Goal: Transaction & Acquisition: Register for event/course

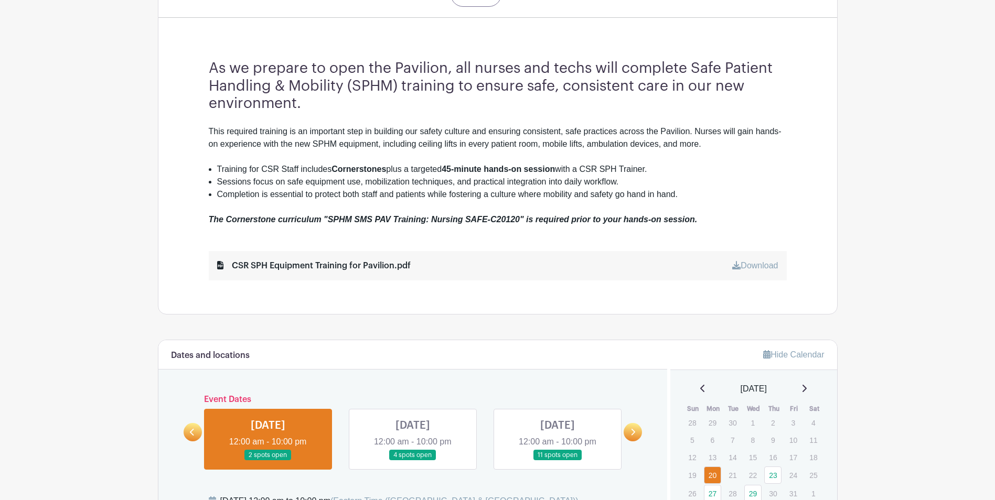
scroll to position [420, 0]
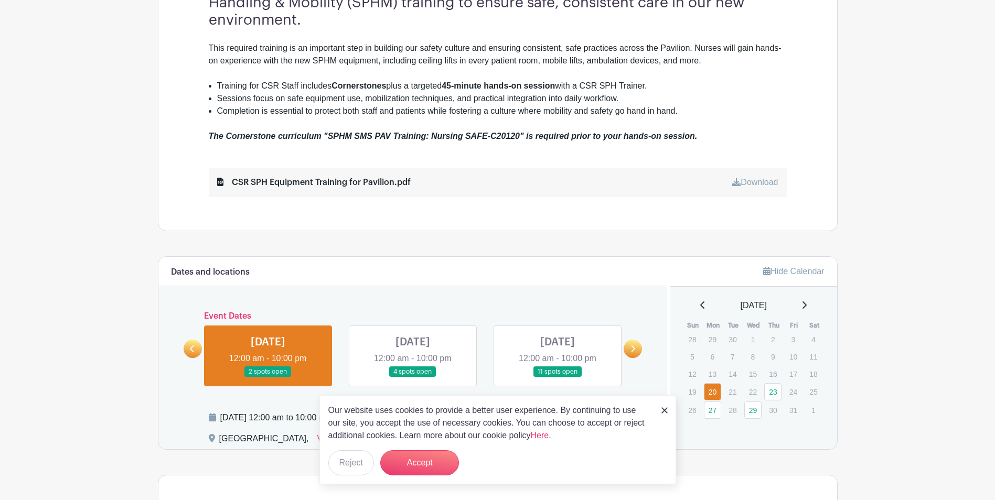
click at [105, 195] on main "Log In Sign Up for Free SMS Safe Patient Handling Targeted CSR SPH Equipment Tr…" at bounding box center [497, 293] width 995 height 1427
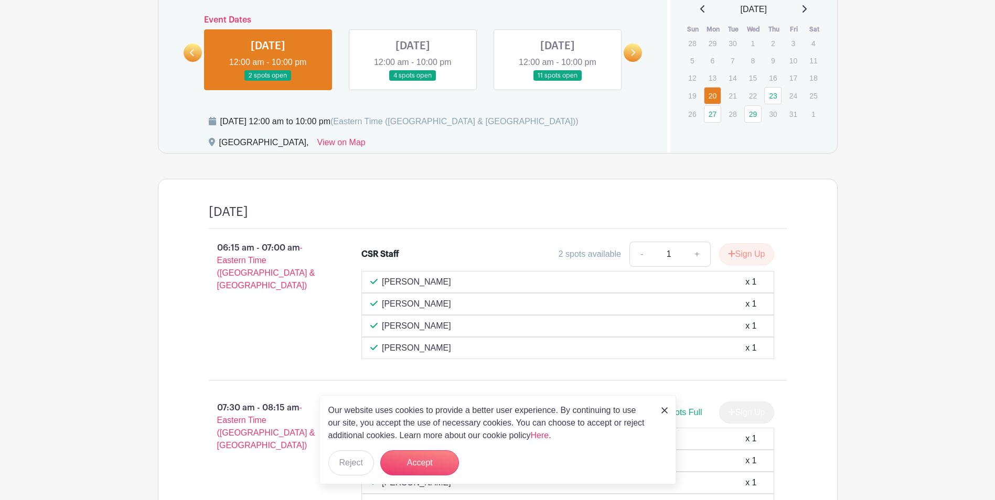
scroll to position [734, 0]
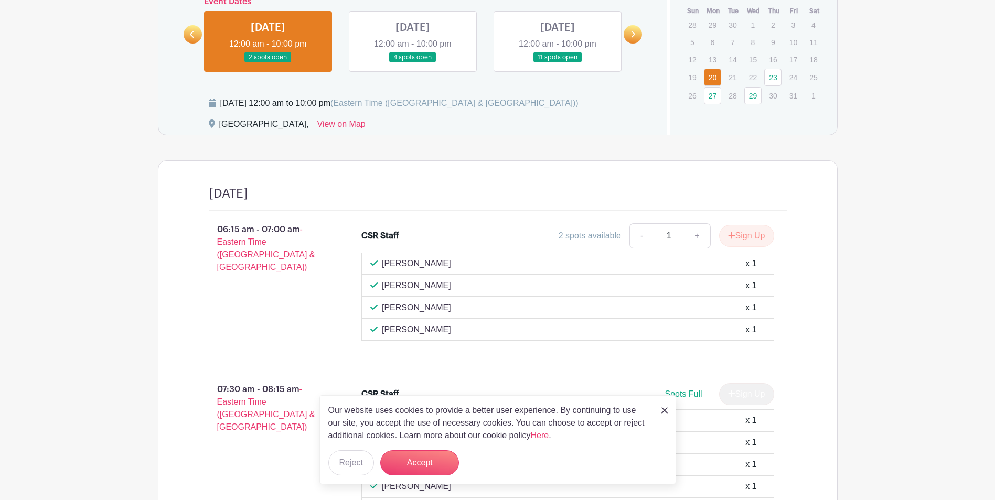
click at [667, 410] on img at bounding box center [664, 410] width 6 height 6
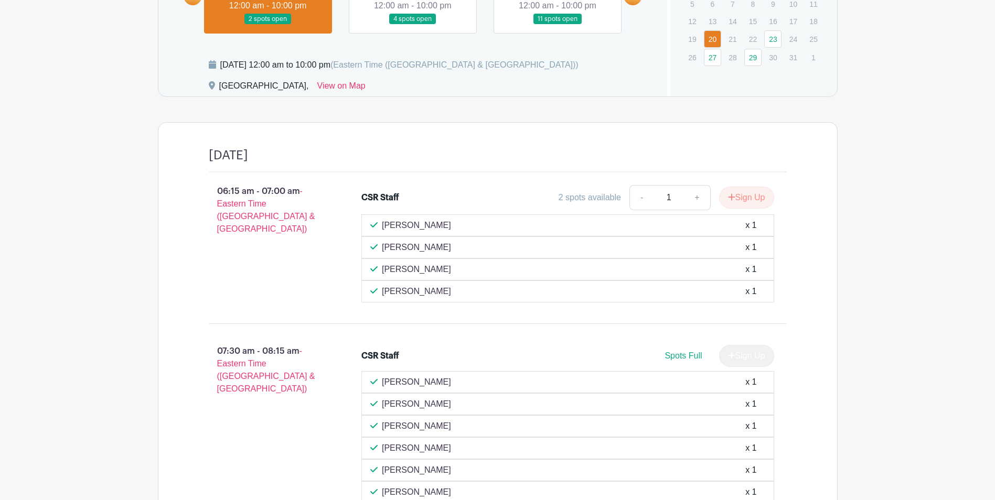
scroll to position [582, 0]
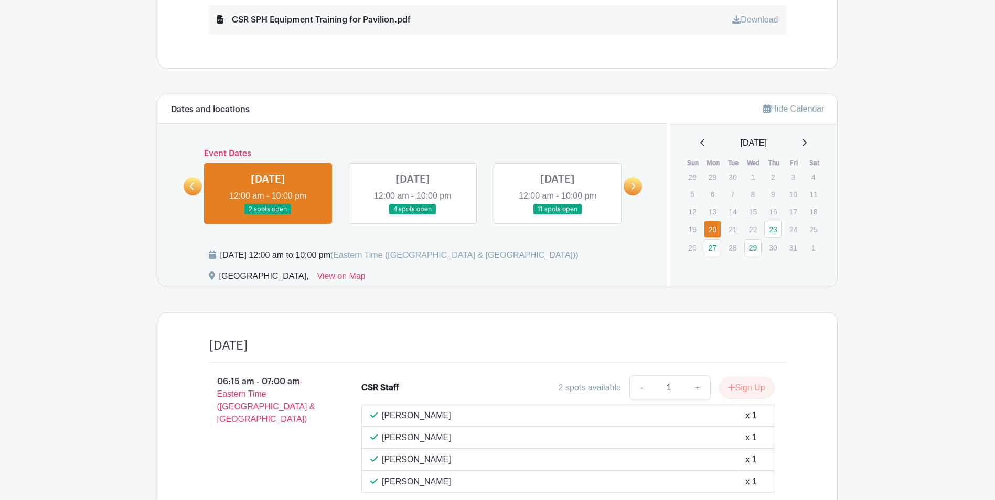
click at [413, 215] on link at bounding box center [413, 215] width 0 height 0
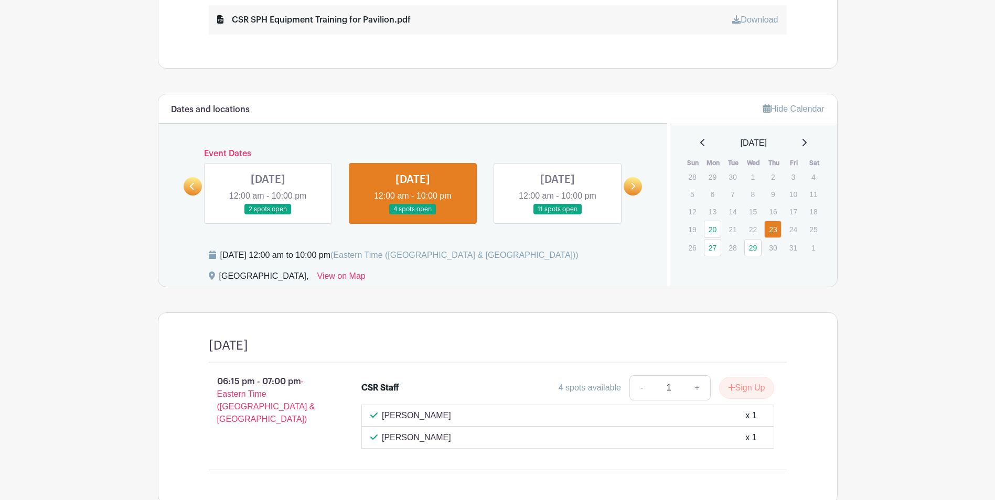
scroll to position [652, 0]
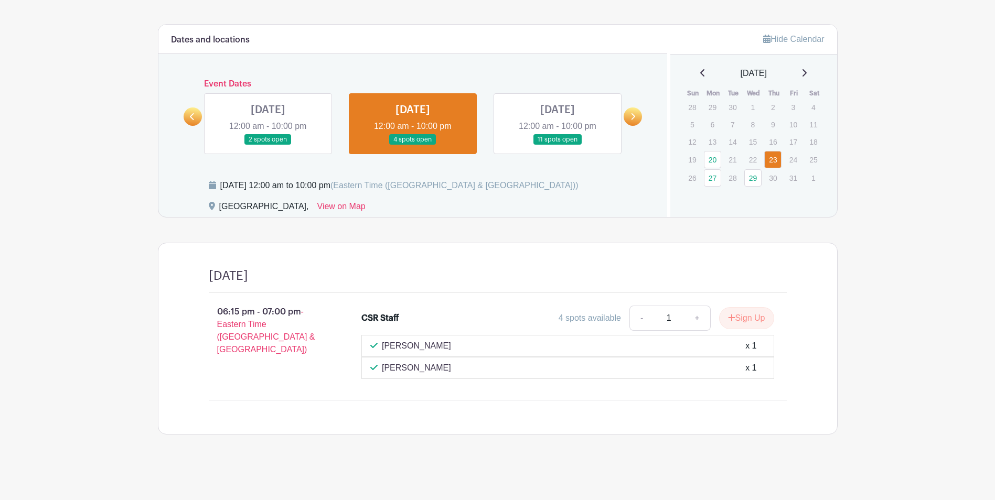
click at [557, 145] on link at bounding box center [557, 145] width 0 height 0
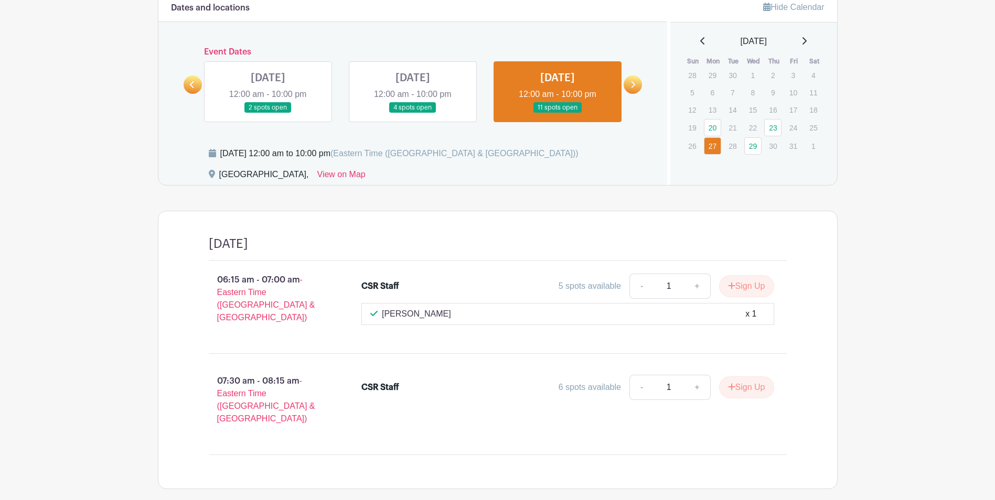
scroll to position [666, 0]
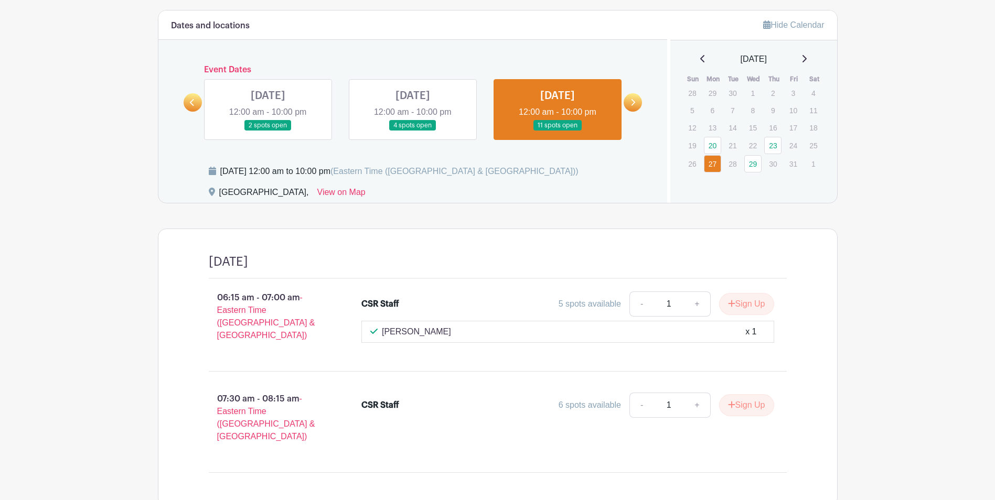
click at [632, 105] on icon at bounding box center [633, 102] width 4 height 7
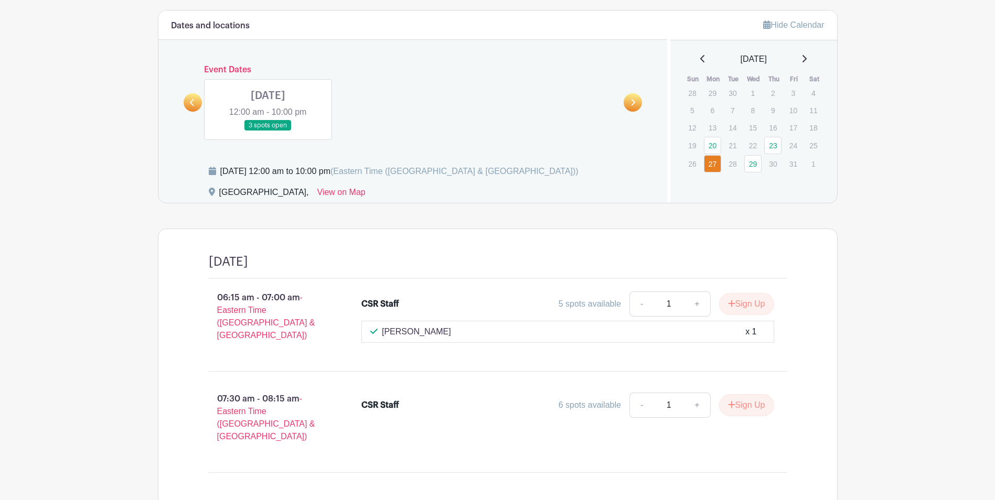
click at [268, 131] on link at bounding box center [268, 131] width 0 height 0
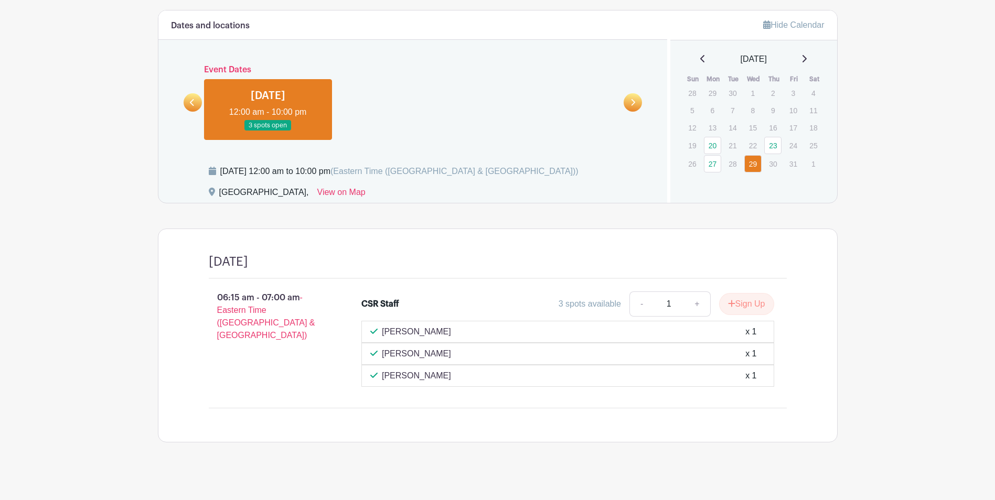
click at [805, 59] on div "[DATE]" at bounding box center [754, 59] width 142 height 13
click at [807, 59] on icon at bounding box center [804, 58] width 4 height 7
click at [714, 92] on link "27" at bounding box center [712, 93] width 17 height 17
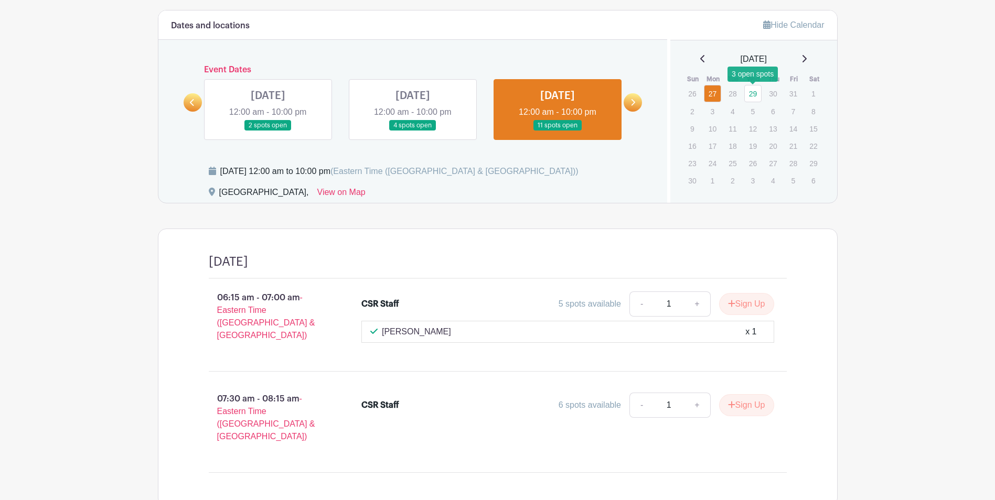
click at [748, 92] on link "29" at bounding box center [752, 93] width 17 height 17
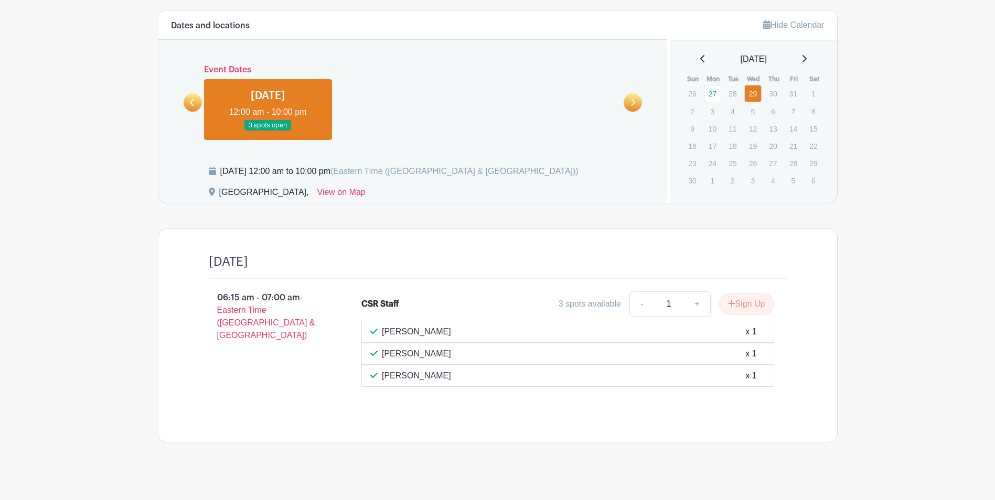
click at [807, 60] on icon at bounding box center [804, 58] width 4 height 7
click at [701, 58] on div "December 2025" at bounding box center [754, 59] width 142 height 13
click at [700, 61] on icon at bounding box center [702, 59] width 5 height 8
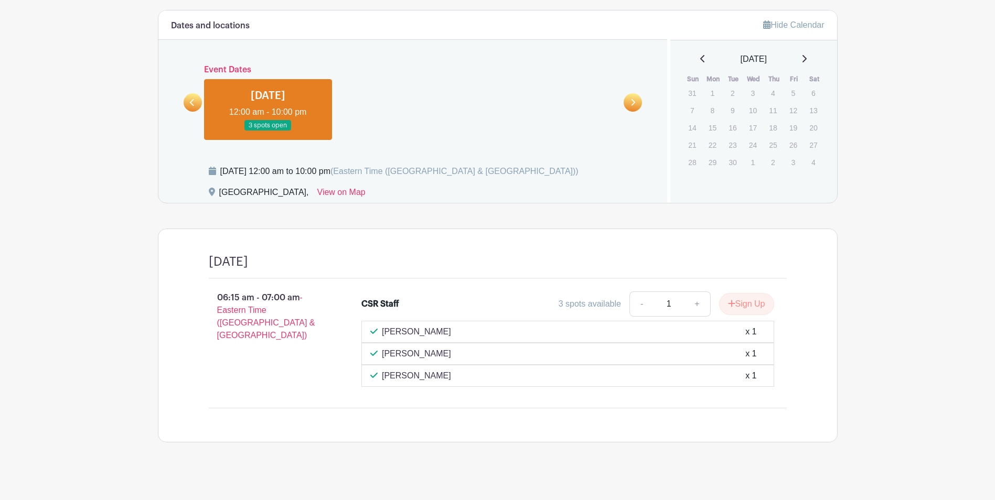
click at [807, 58] on icon at bounding box center [804, 58] width 4 height 7
click at [715, 145] on link "20" at bounding box center [712, 145] width 17 height 17
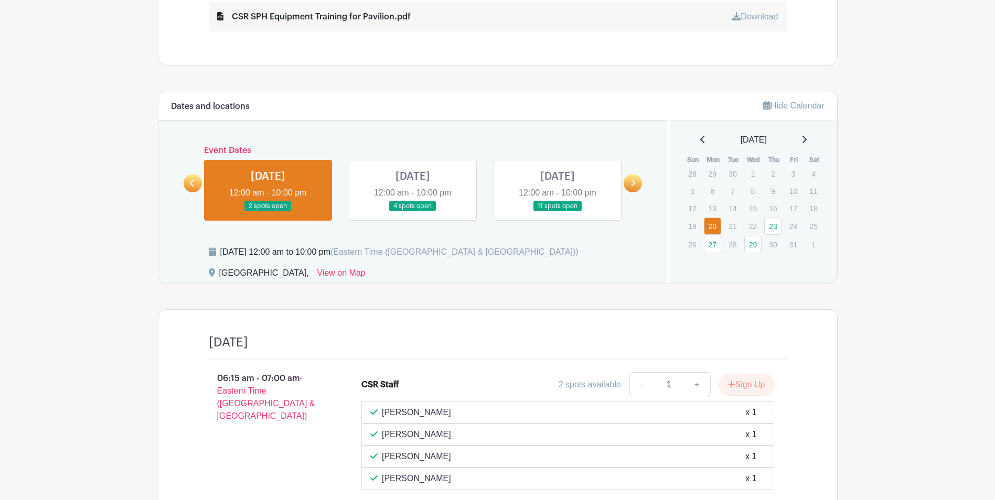
scroll to position [582, 0]
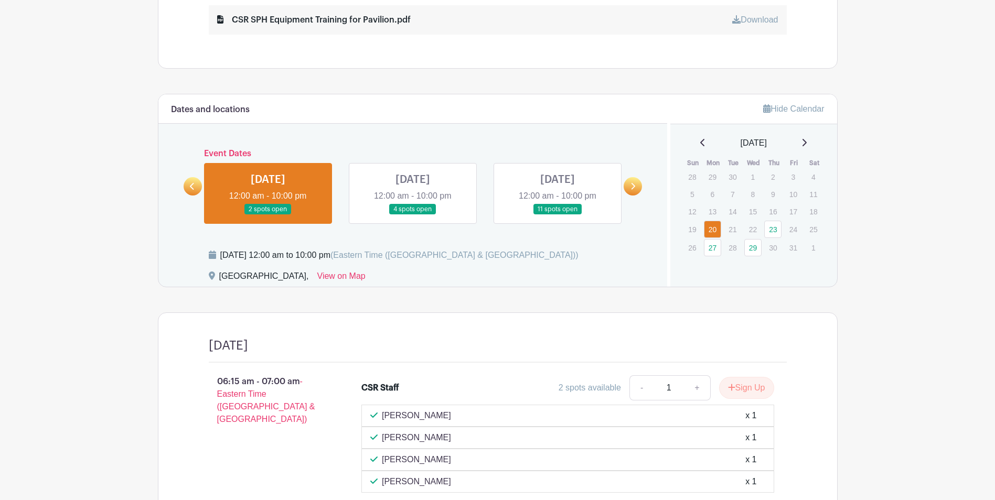
click at [413, 215] on link at bounding box center [413, 215] width 0 height 0
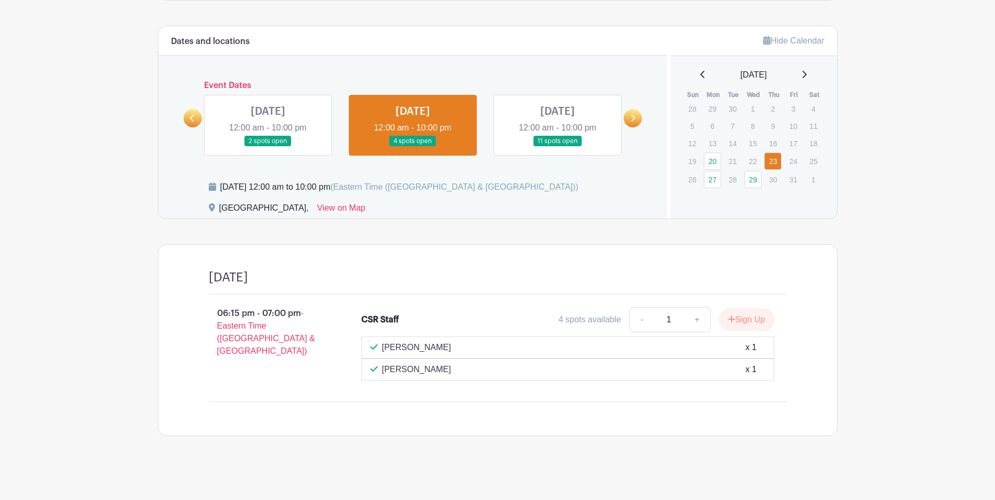
scroll to position [652, 0]
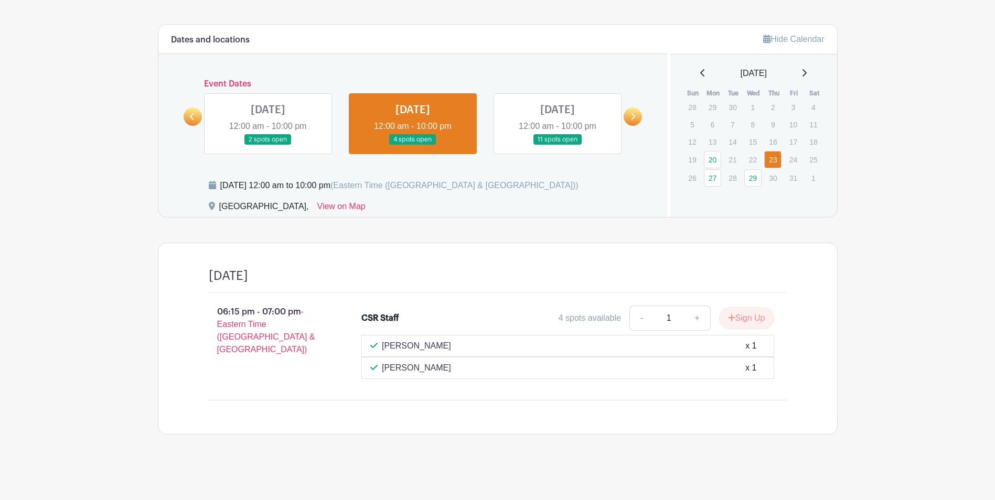
click at [557, 145] on link at bounding box center [557, 145] width 0 height 0
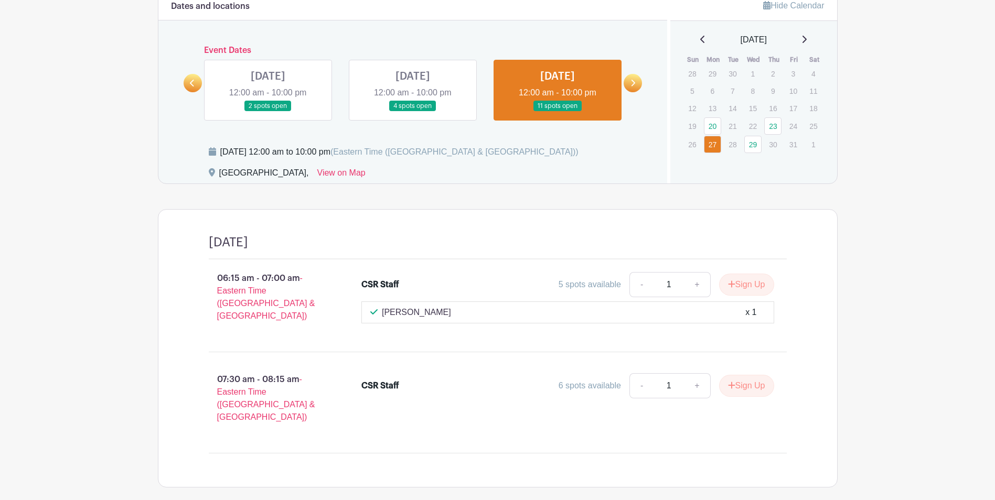
scroll to position [718, 0]
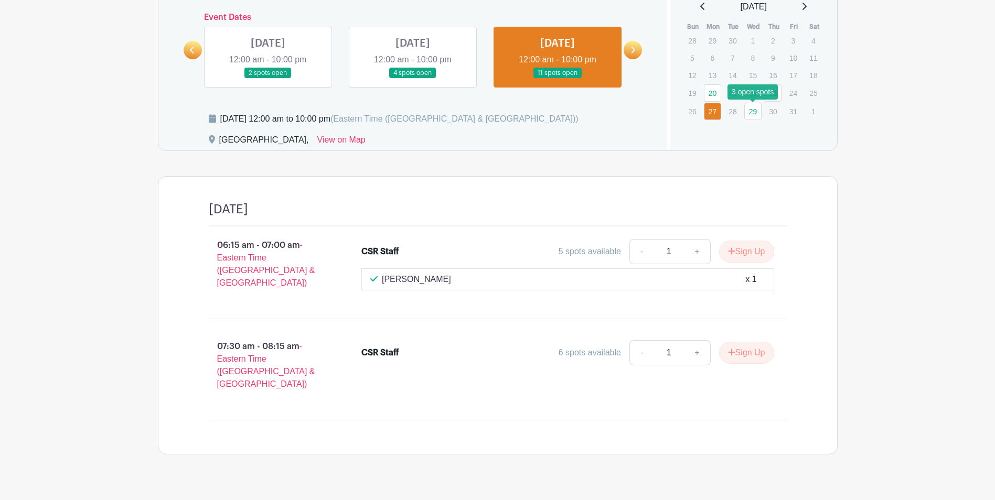
click at [748, 112] on link "29" at bounding box center [752, 111] width 17 height 17
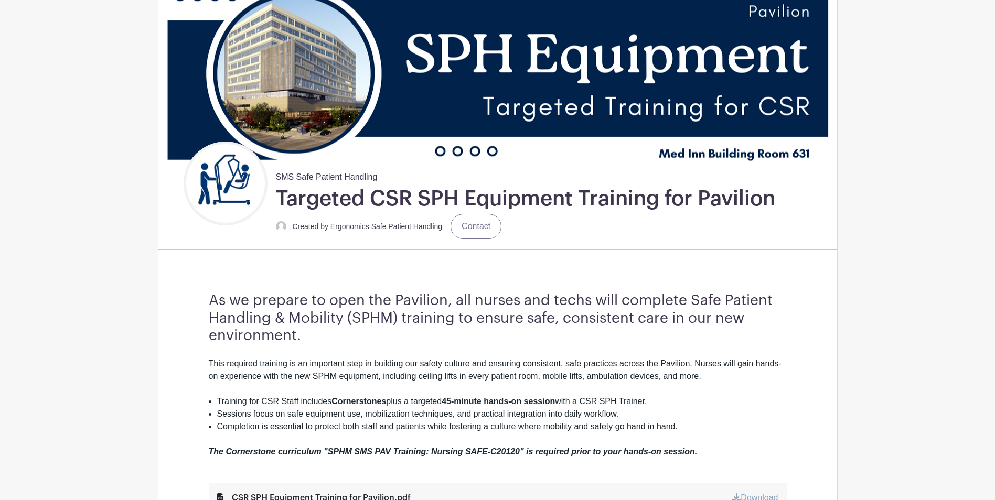
scroll to position [105, 0]
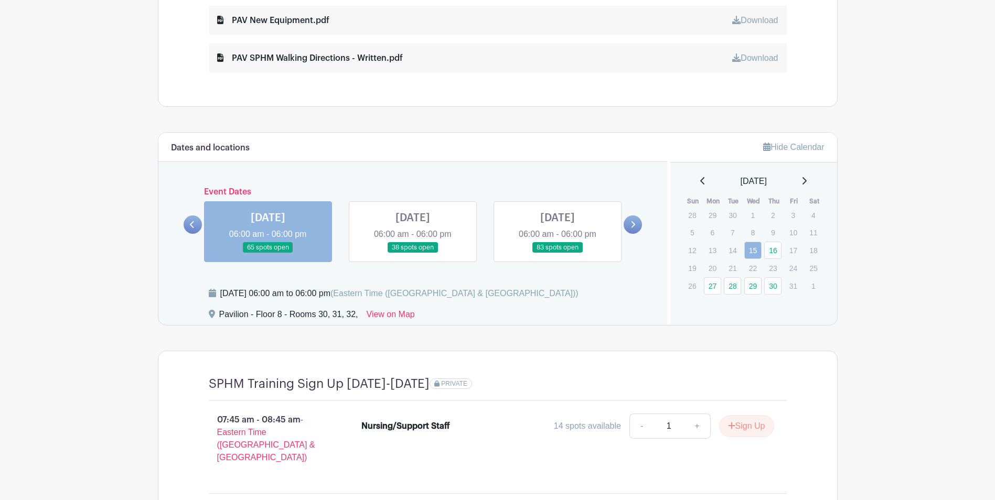
scroll to position [682, 0]
click at [731, 287] on link "28" at bounding box center [732, 286] width 17 height 17
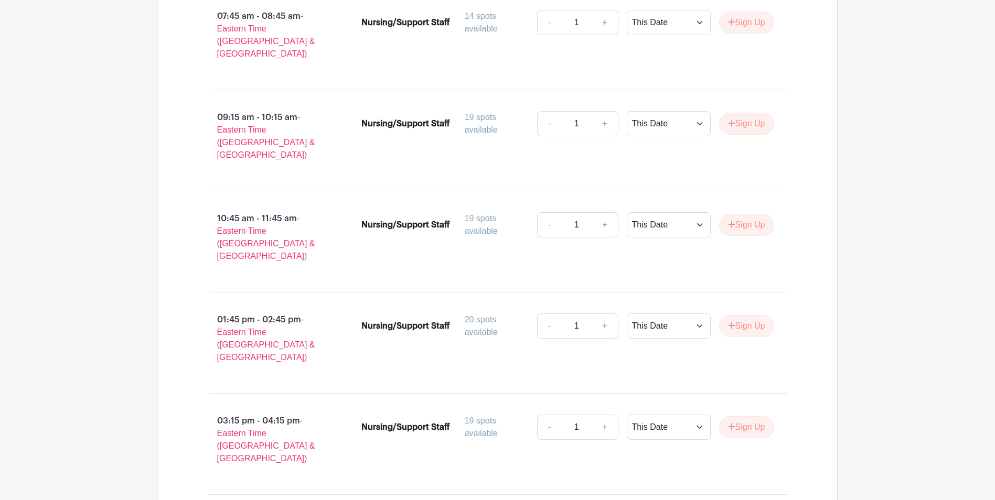
scroll to position [1118, 0]
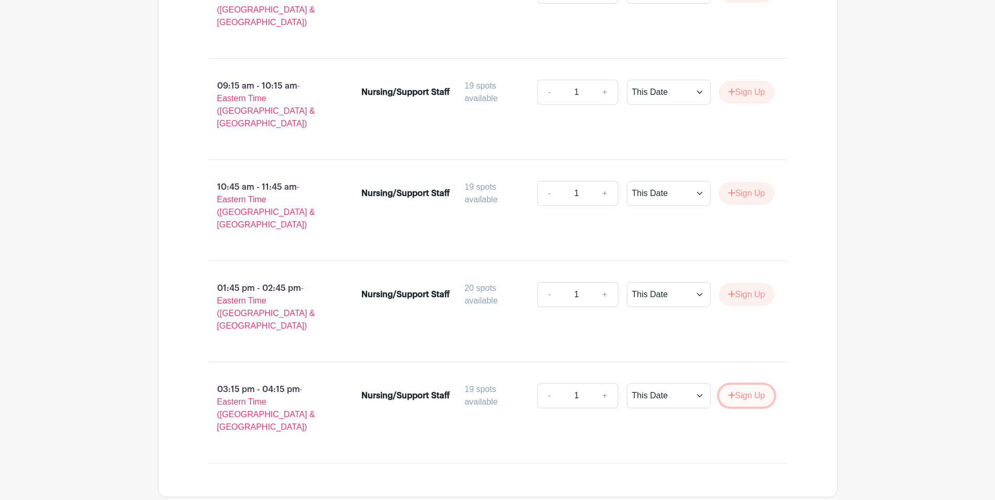
click at [736, 385] on button "Sign Up" at bounding box center [746, 396] width 55 height 22
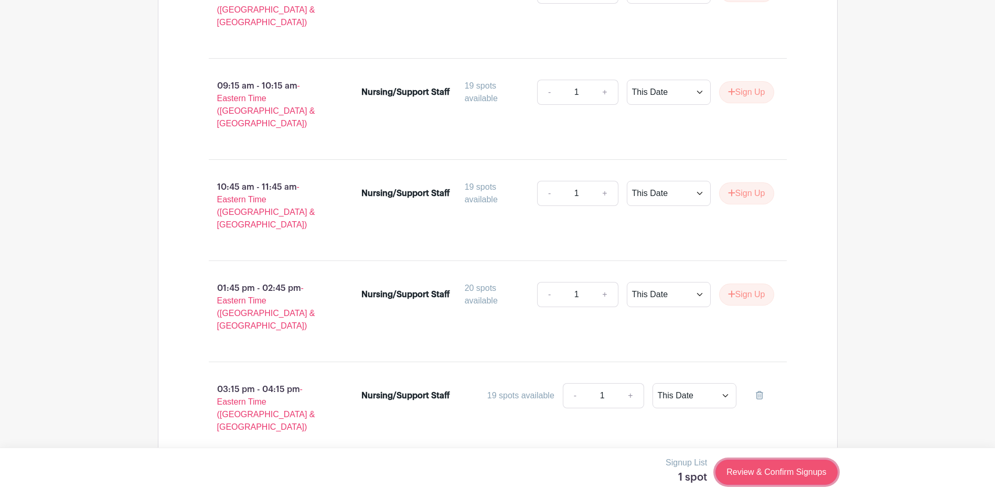
click at [777, 474] on link "Review & Confirm Signups" at bounding box center [776, 472] width 122 height 25
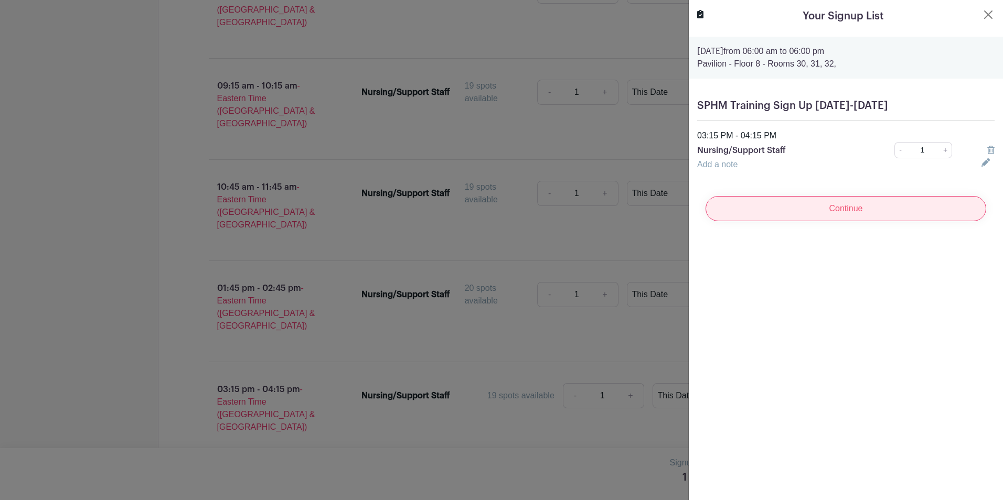
click at [824, 217] on input "Continue" at bounding box center [845, 208] width 281 height 25
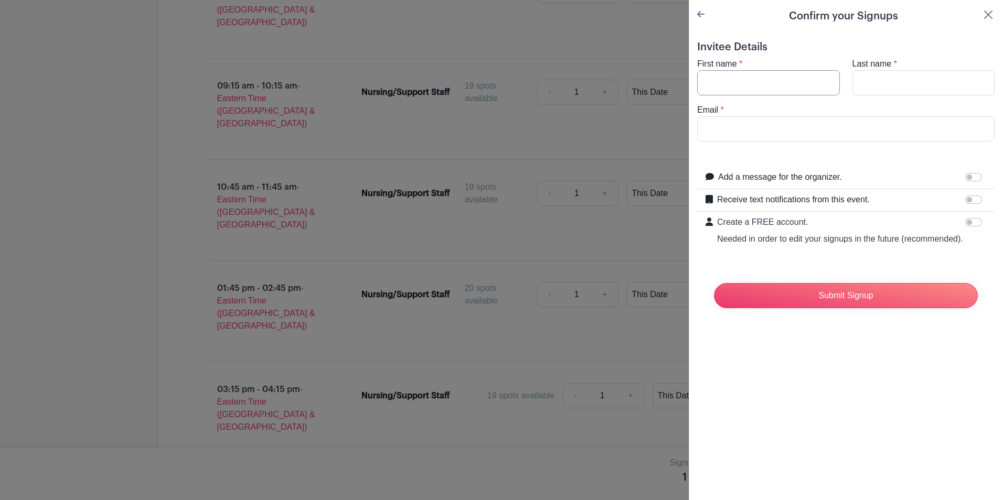
click at [727, 82] on input "First name" at bounding box center [768, 82] width 143 height 25
type input "Amber"
type input ":"
type input "[PERSON_NAME]"
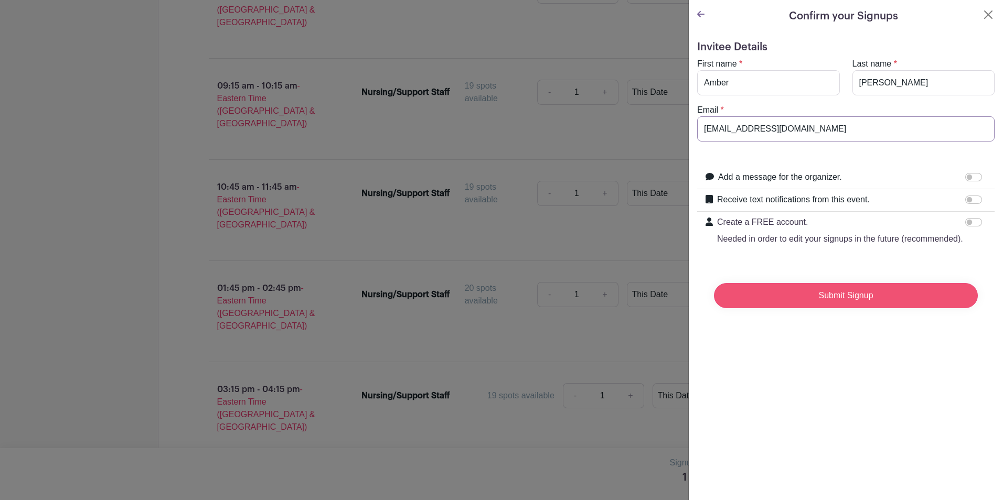
type input "[EMAIL_ADDRESS][DOMAIN_NAME]"
click at [809, 306] on input "Submit Signup" at bounding box center [846, 295] width 264 height 25
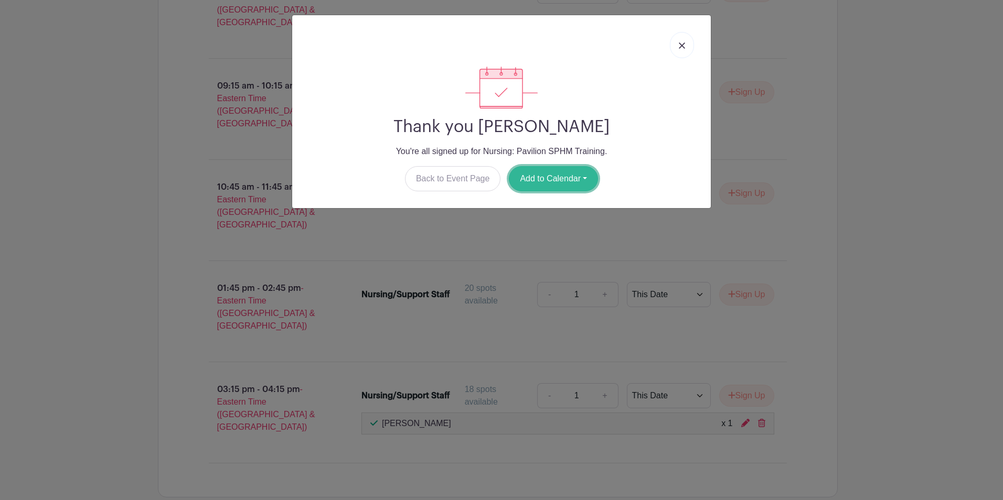
click at [549, 182] on button "Add to Calendar" at bounding box center [553, 178] width 89 height 25
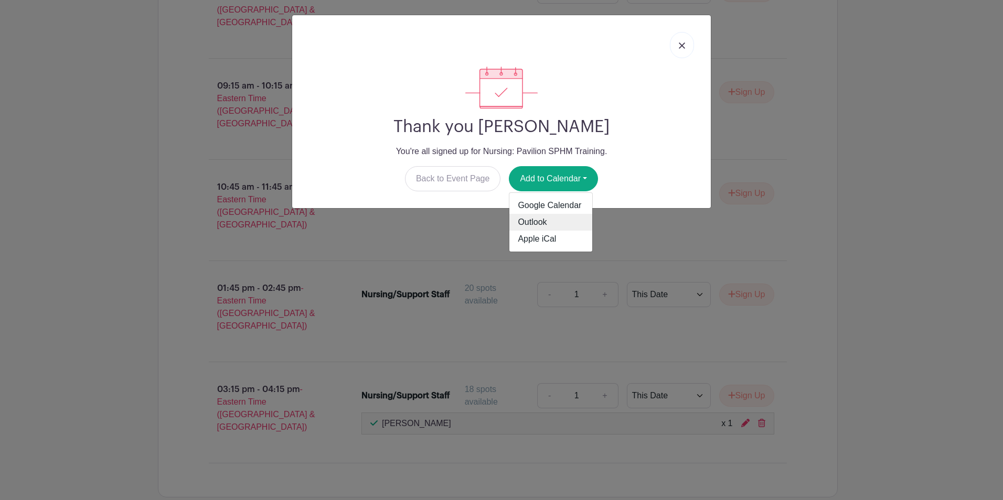
click at [527, 221] on link "Outlook" at bounding box center [550, 222] width 83 height 17
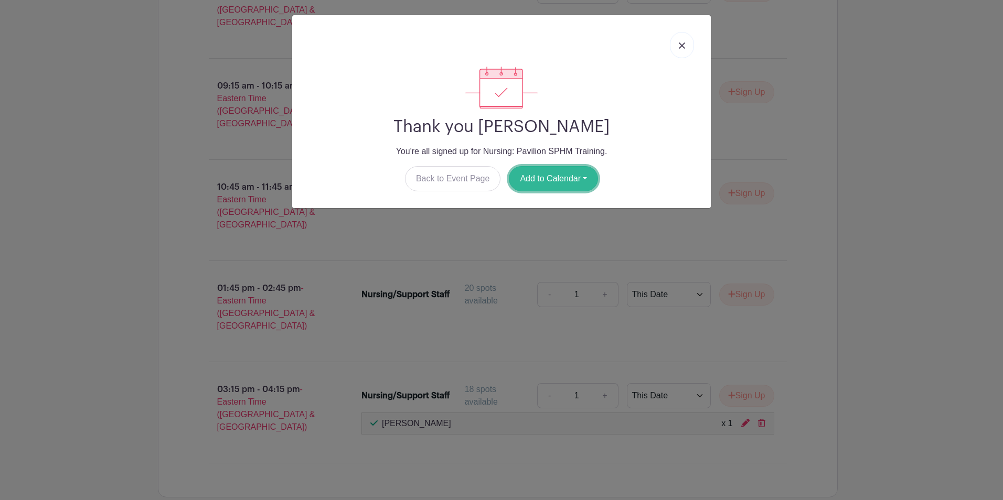
click at [559, 181] on button "Add to Calendar" at bounding box center [553, 178] width 89 height 25
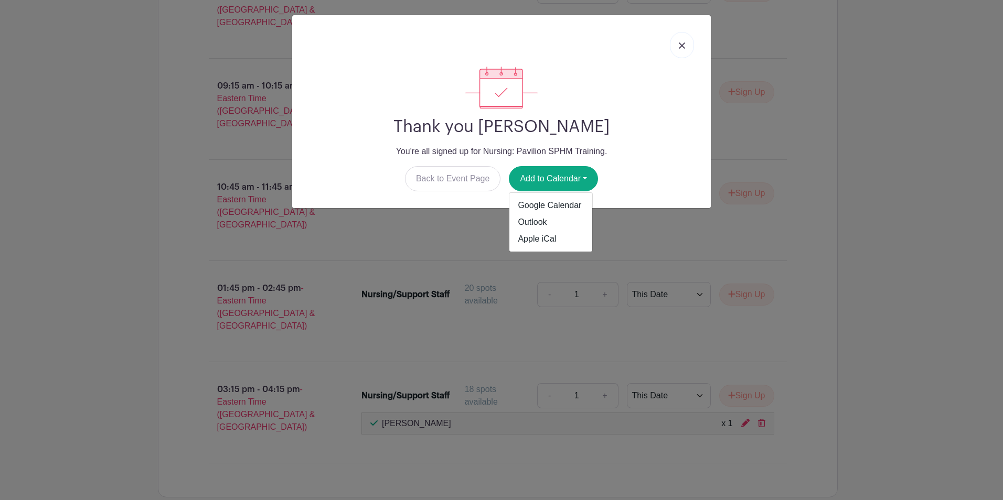
drag, startPoint x: 607, startPoint y: 169, endPoint x: 606, endPoint y: 162, distance: 7.4
click at [606, 169] on div "Back to Event Page Add to Calendar Google Calendar Outlook Apple iCal" at bounding box center [501, 178] width 402 height 25
click at [680, 45] on img at bounding box center [682, 45] width 6 height 6
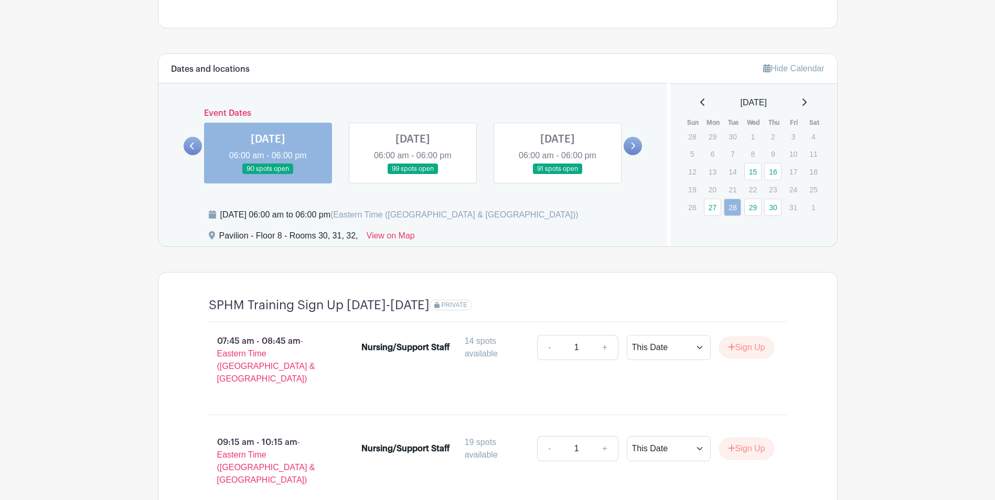
scroll to position [593, 0]
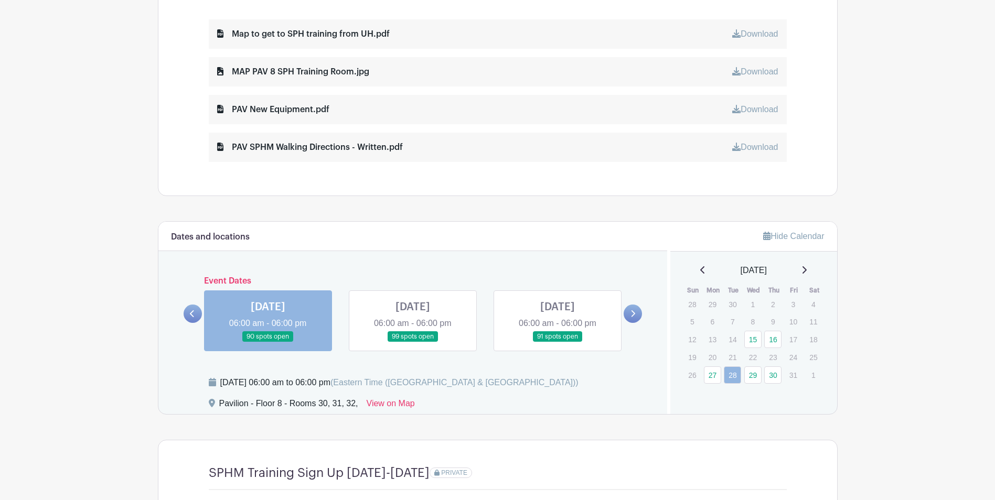
click at [557, 342] on link at bounding box center [557, 342] width 0 height 0
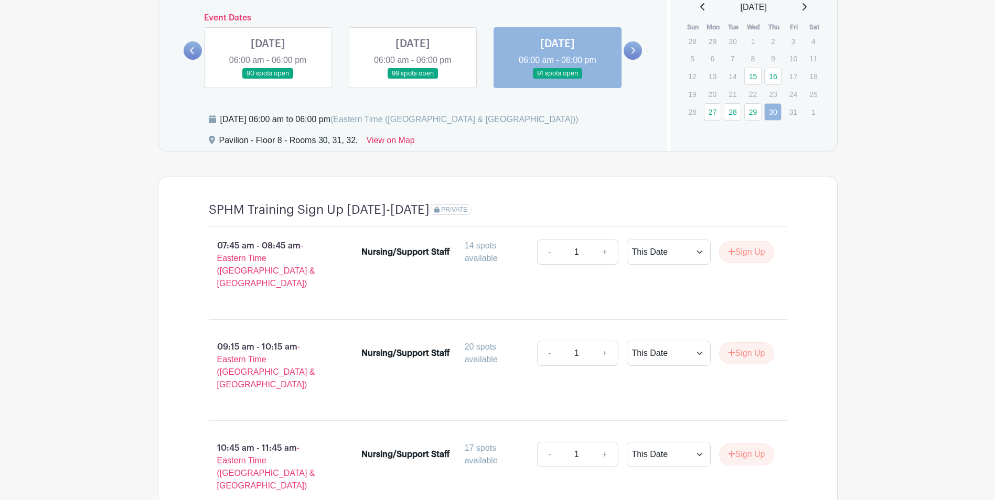
scroll to position [855, 0]
click at [807, 8] on icon at bounding box center [803, 8] width 5 height 8
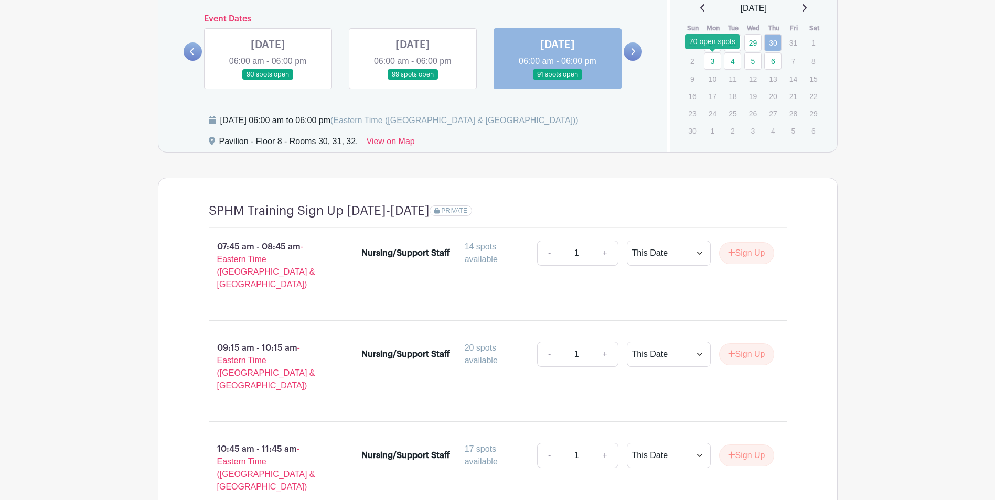
click at [715, 63] on link "3" at bounding box center [712, 60] width 17 height 17
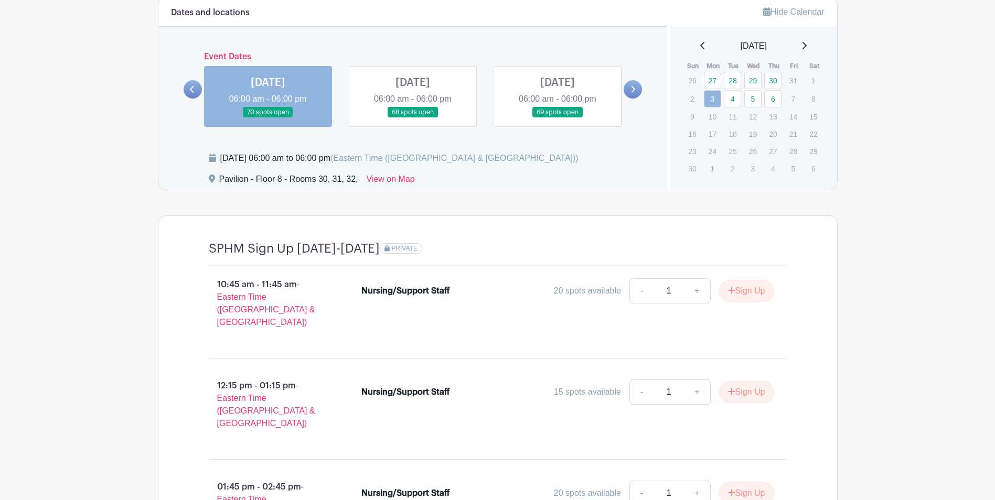
scroll to position [803, 0]
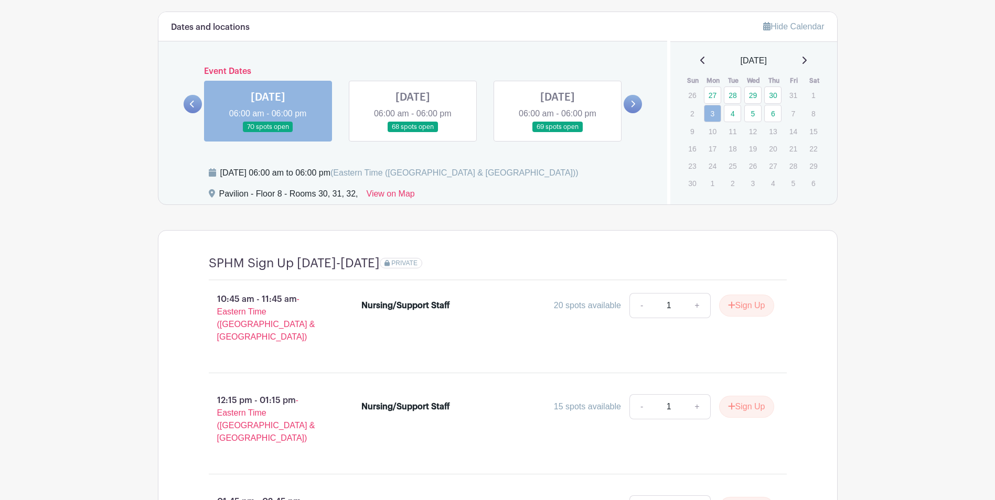
click at [187, 108] on link at bounding box center [193, 104] width 18 height 18
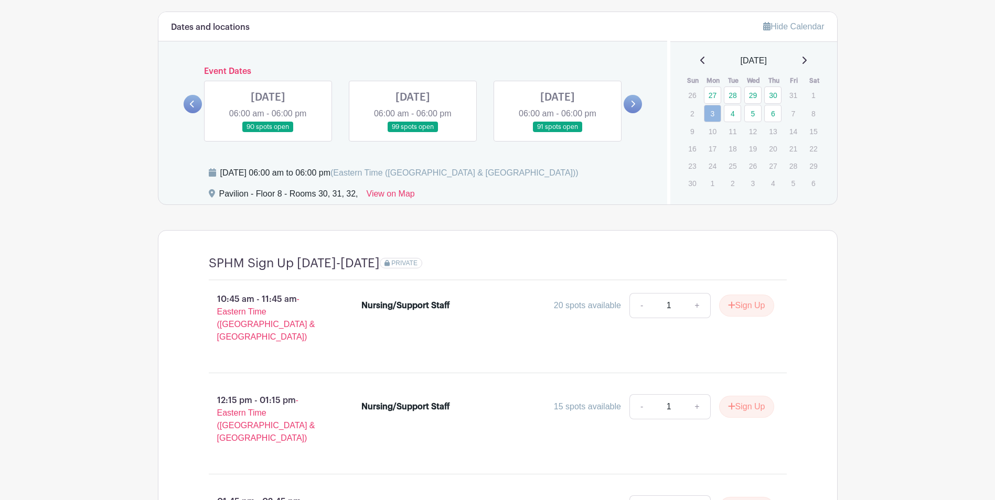
click at [268, 133] on link at bounding box center [268, 133] width 0 height 0
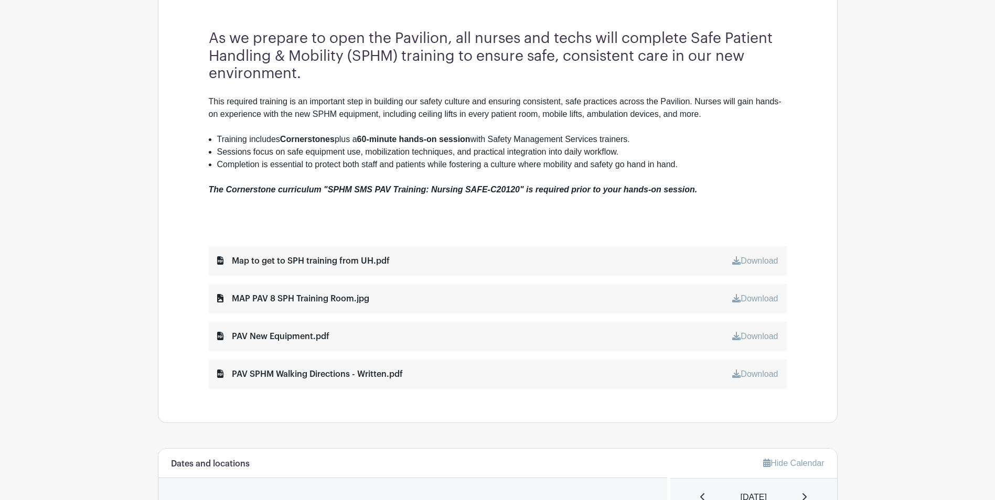
scroll to position [336, 0]
